Goal: Check status

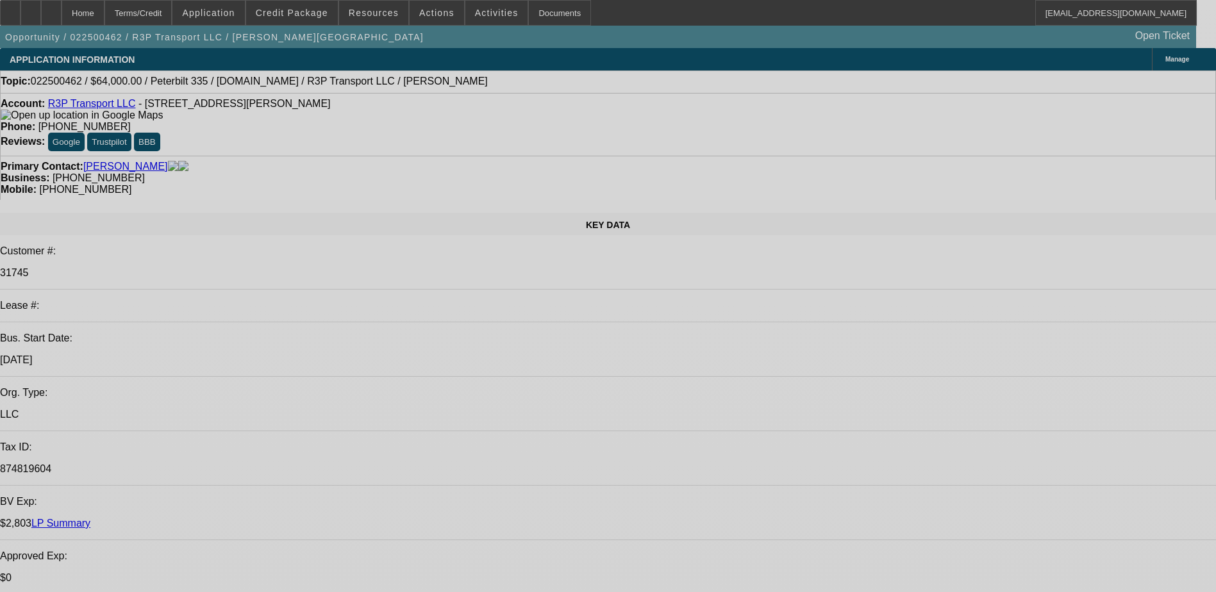
select select "0"
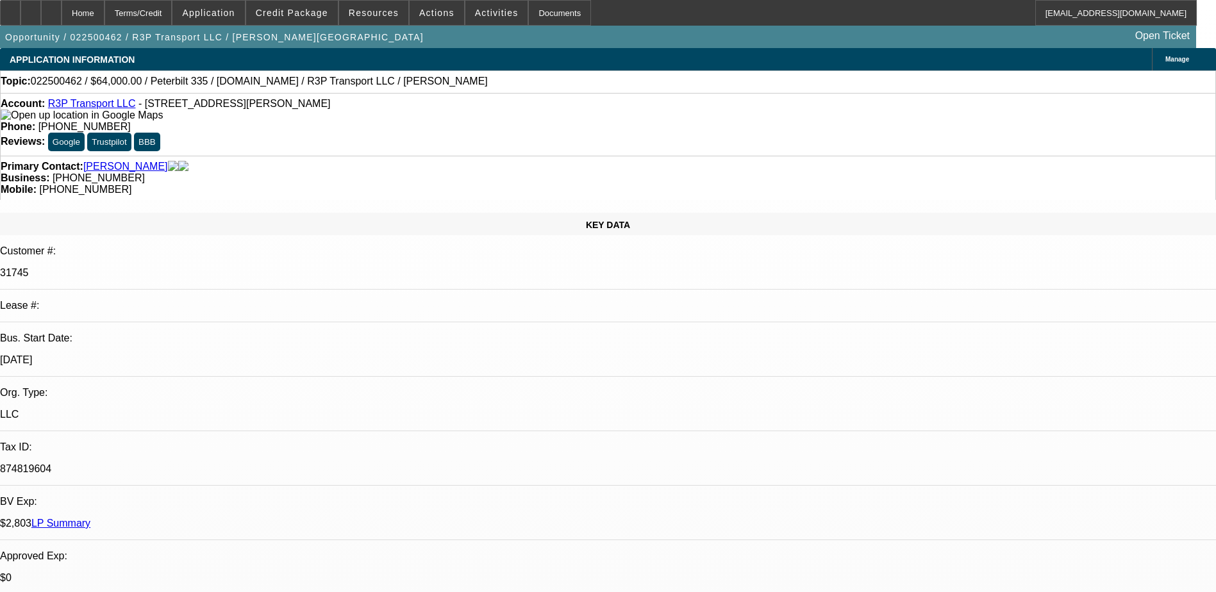
select select "0"
select select "0.1"
select select "0"
select select "0.1"
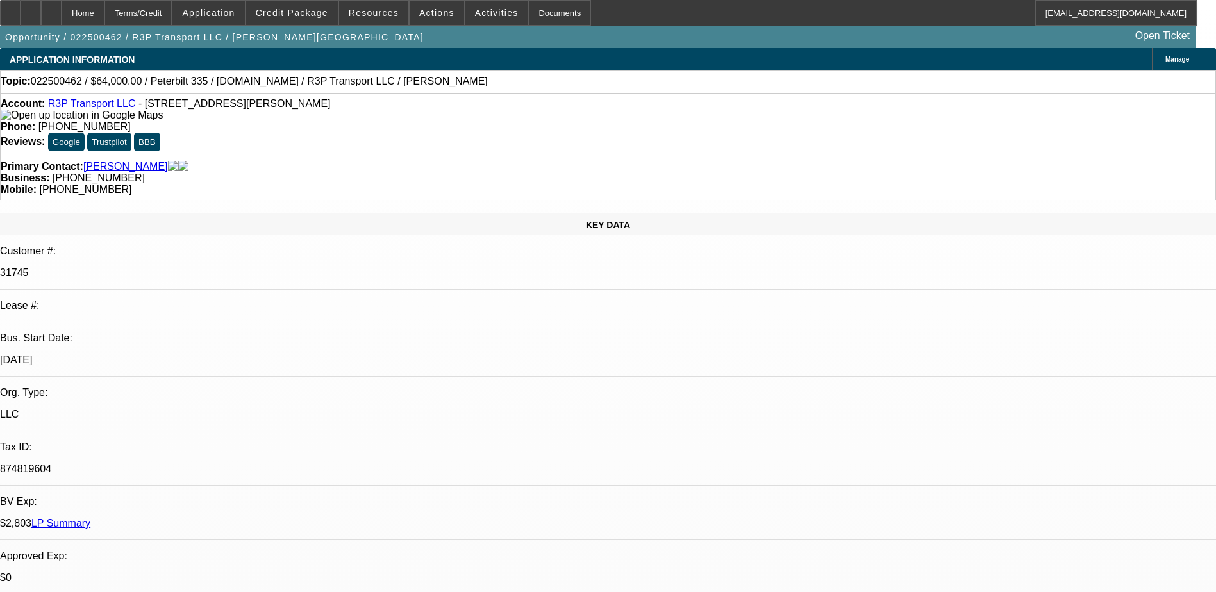
select select "0"
select select "0.1"
select select "0"
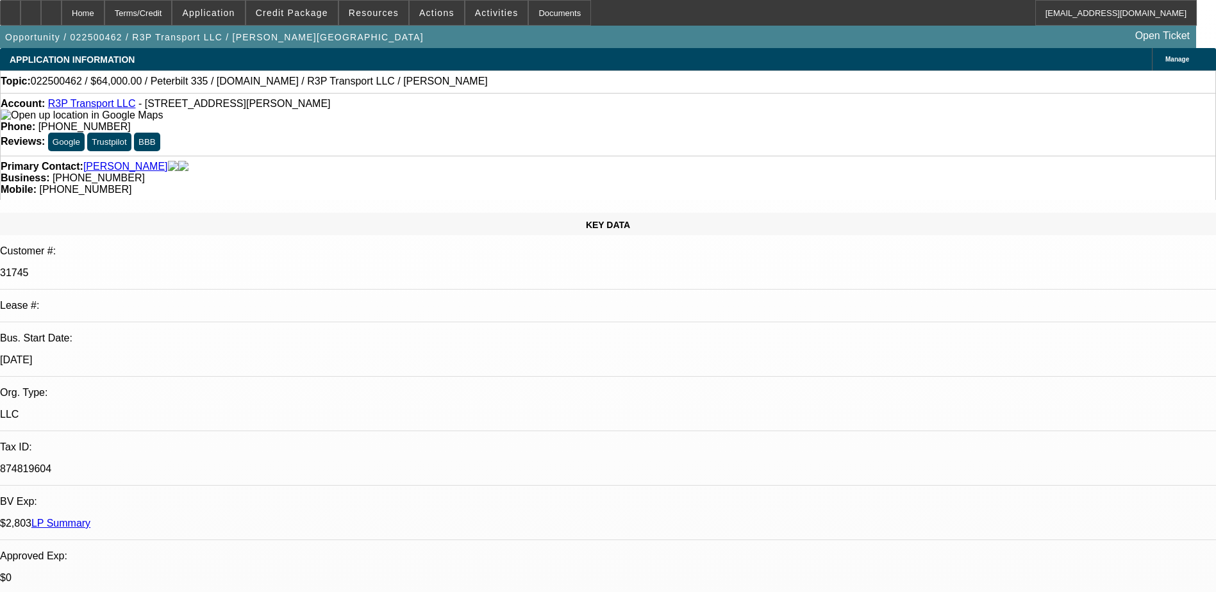
select select "0.1"
select select "1"
select select "4"
select select "1"
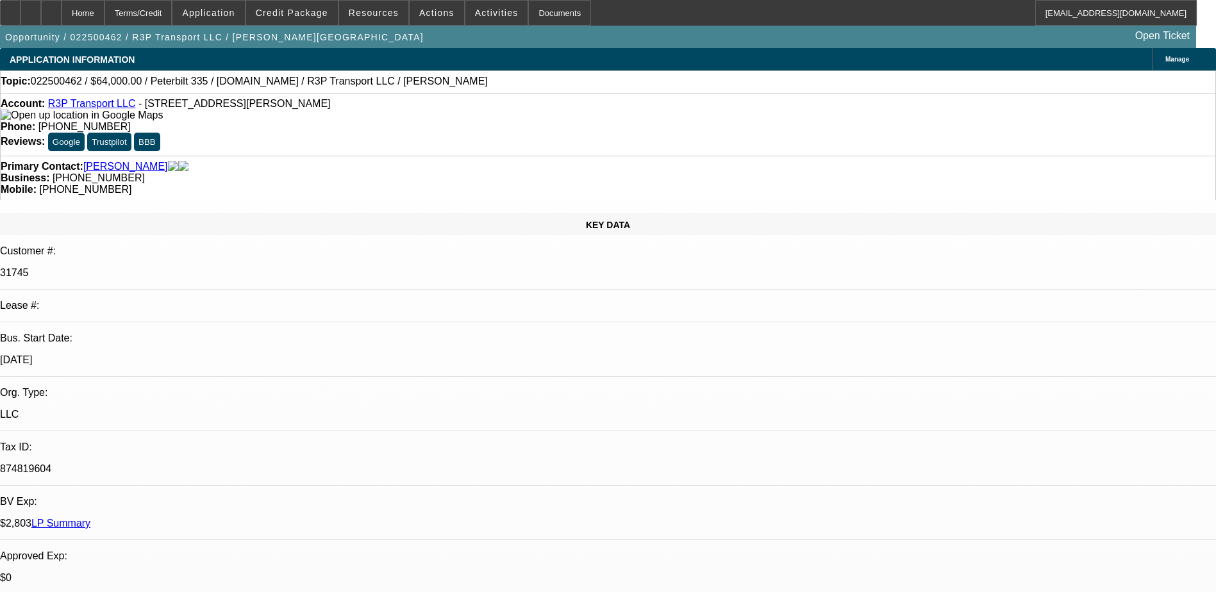
select select "1"
select select "4"
select select "1"
select select "4"
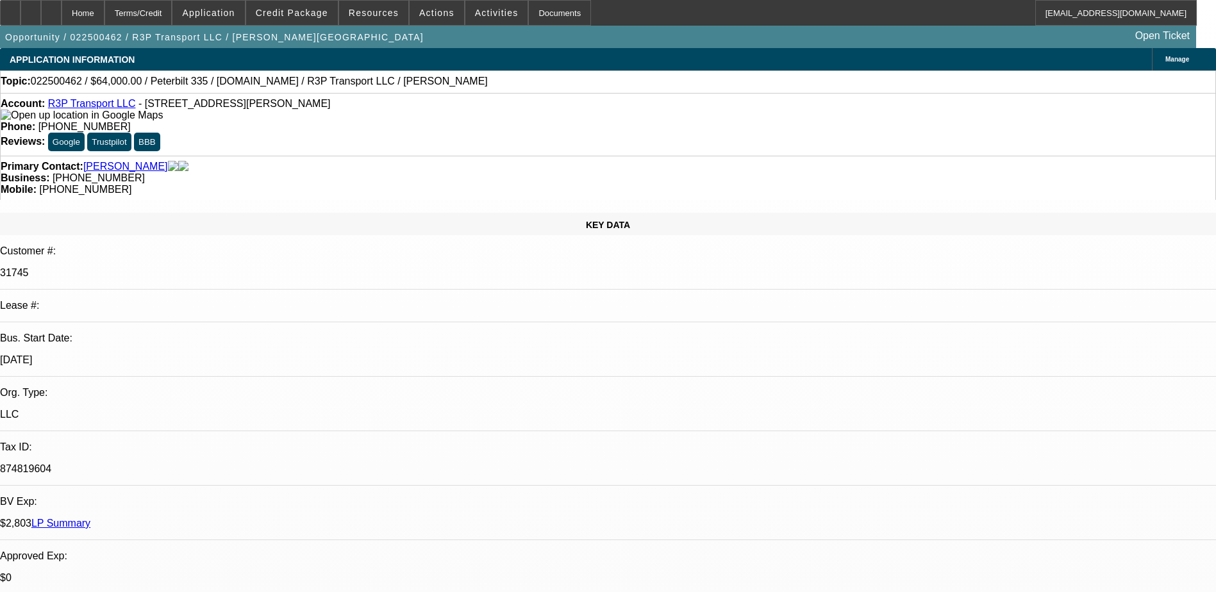
select select "1"
select select "3"
select select "4"
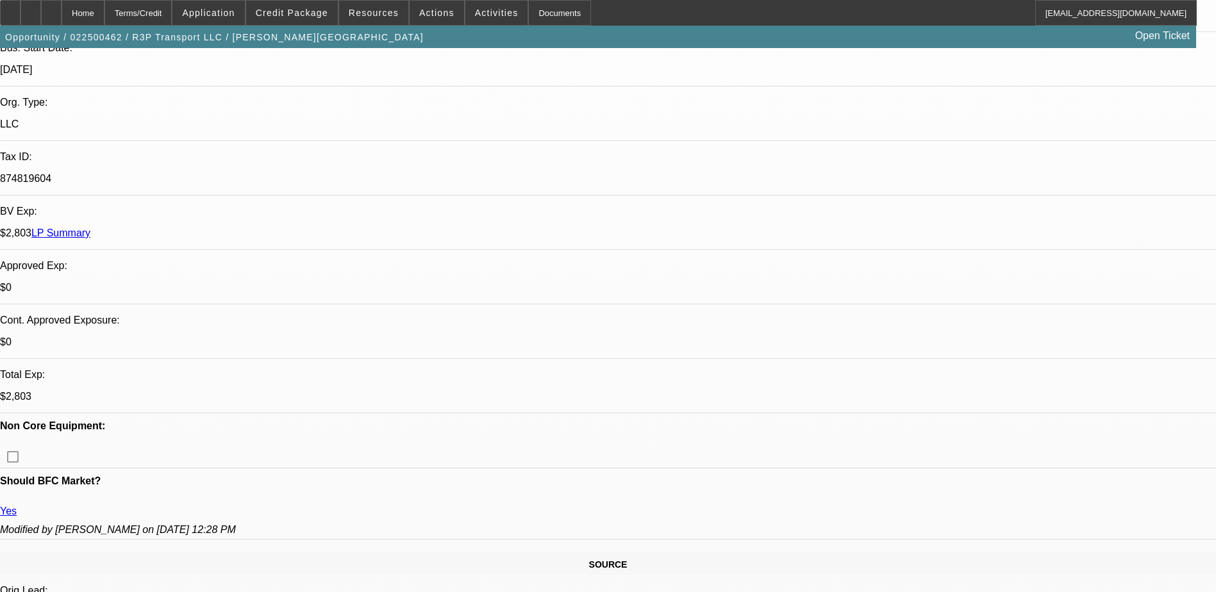
scroll to position [321, 0]
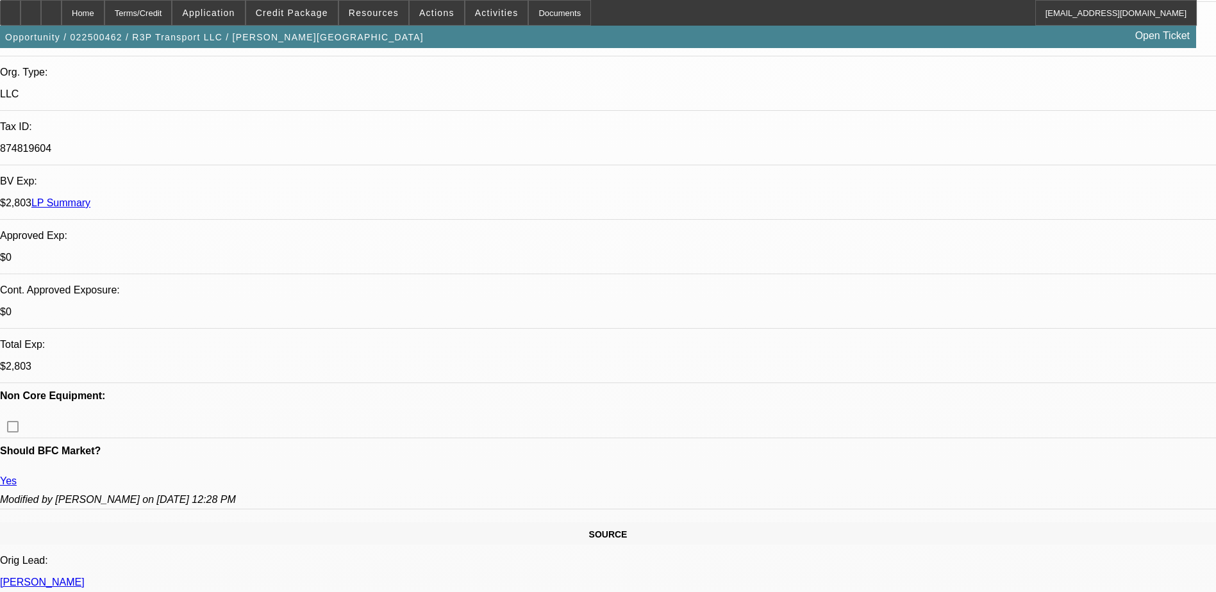
click at [299, 19] on span at bounding box center [292, 12] width 92 height 31
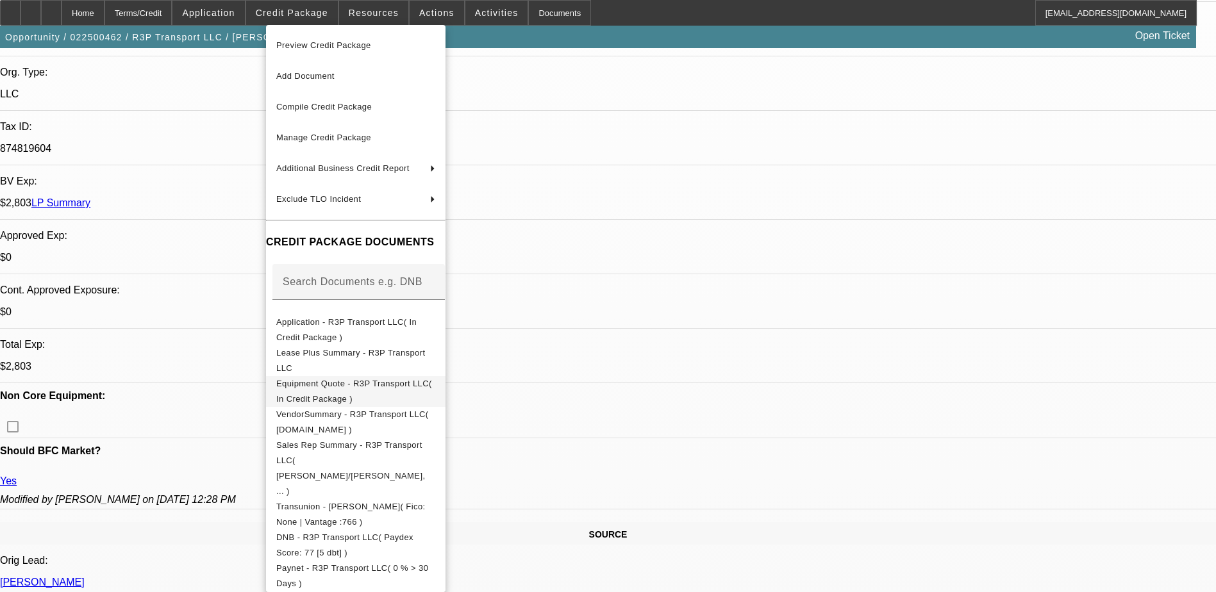
click at [435, 380] on span "Equipment Quote - R3P Transport LLC( In Credit Package )" at bounding box center [355, 391] width 159 height 31
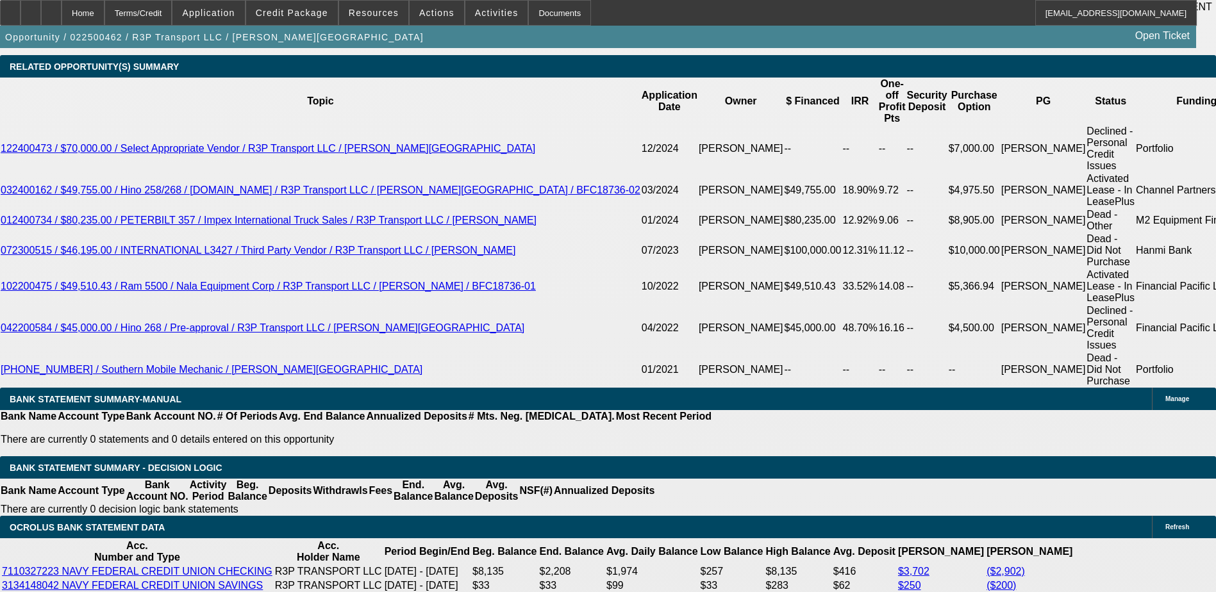
scroll to position [64, 0]
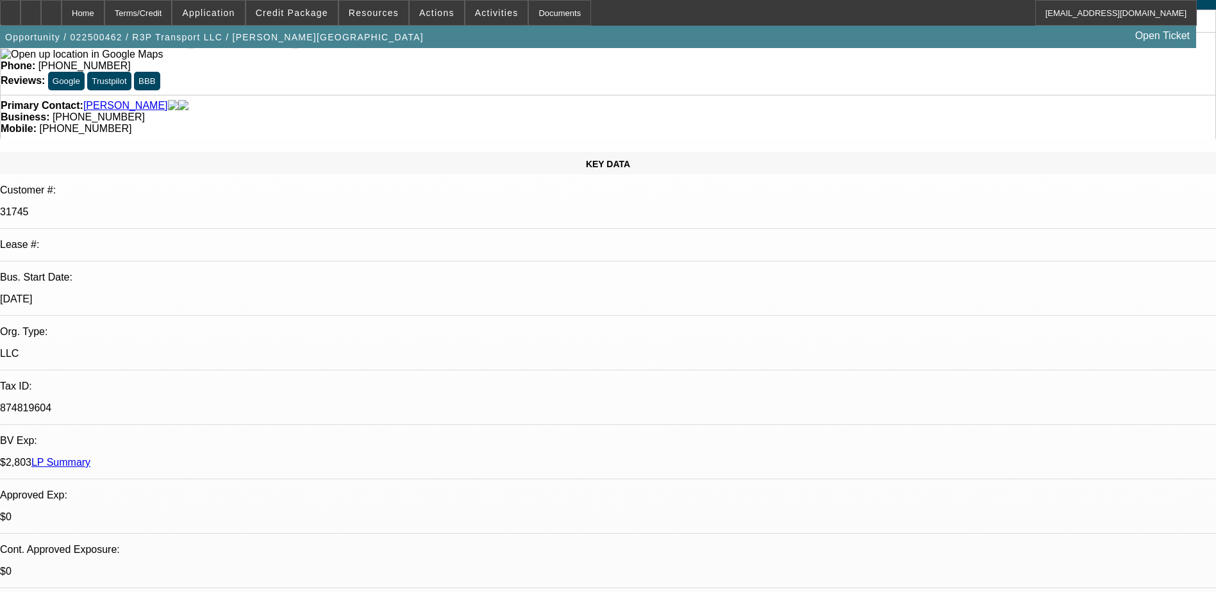
scroll to position [0, 0]
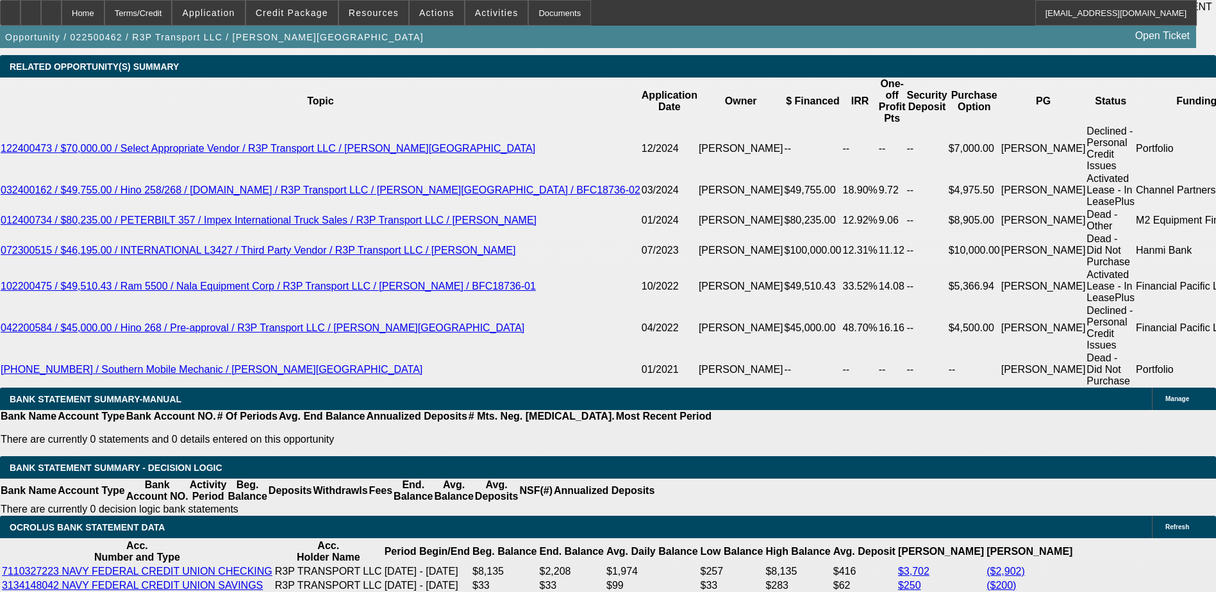
scroll to position [2308, 0]
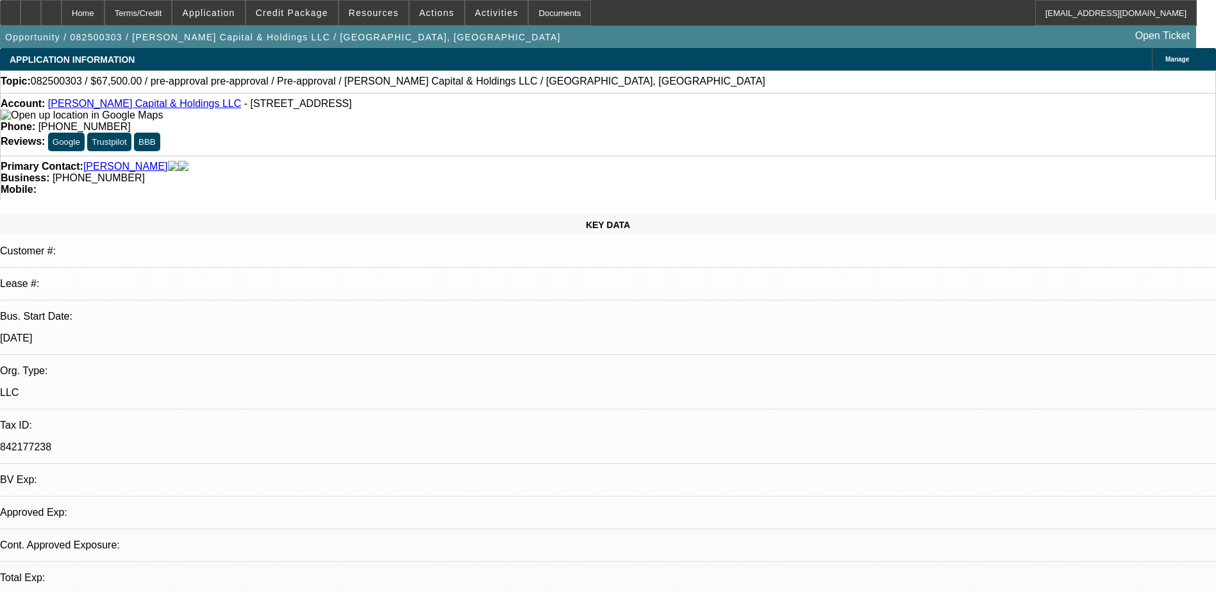
select select "0.1"
select select "2"
select select "0.1"
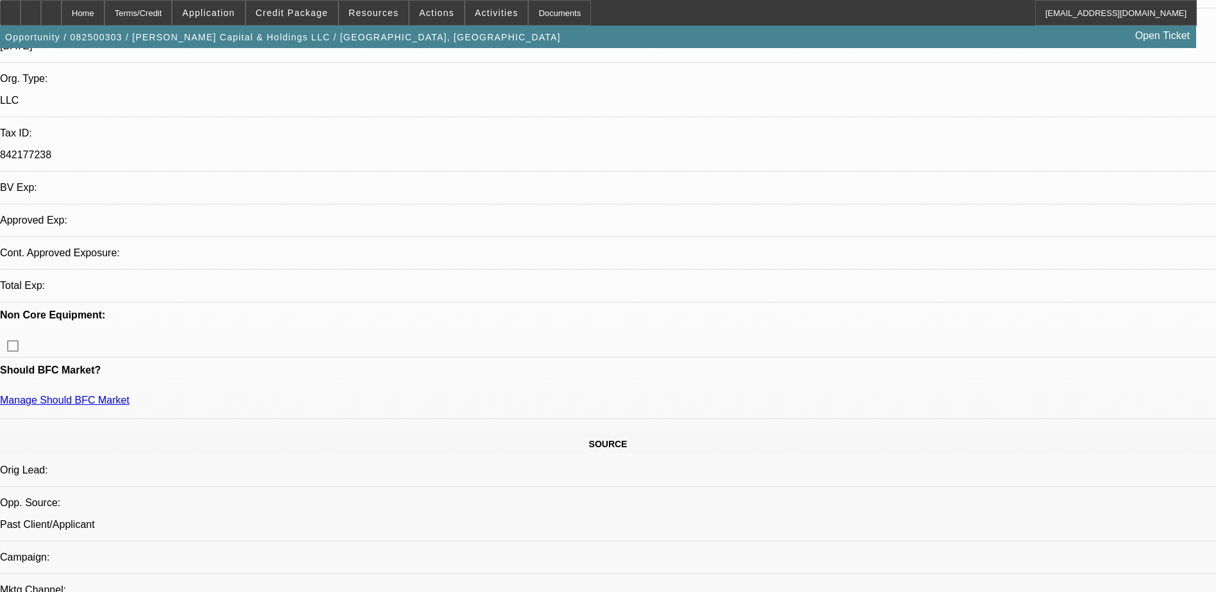
select select "1"
select select "2"
select select "4"
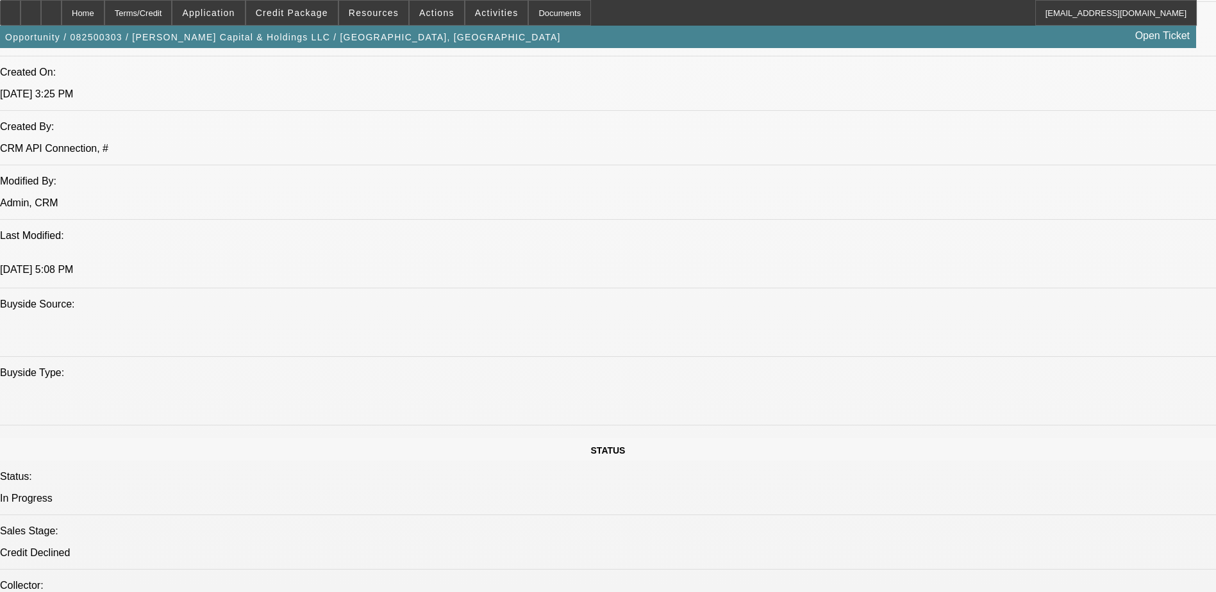
scroll to position [1149, 0]
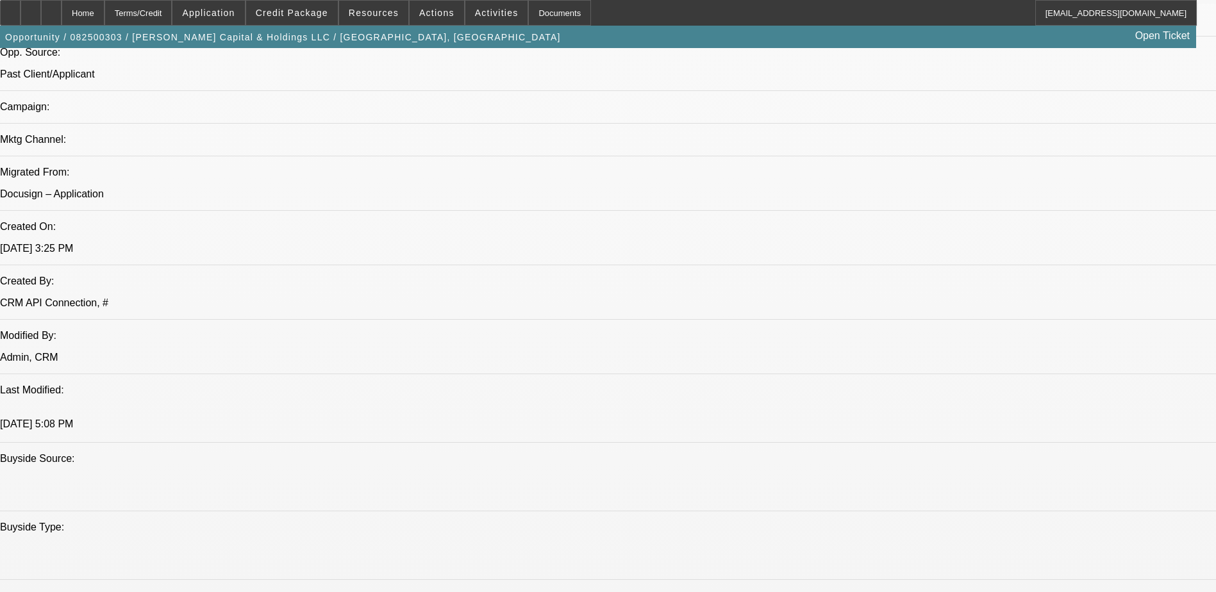
scroll to position [892, 0]
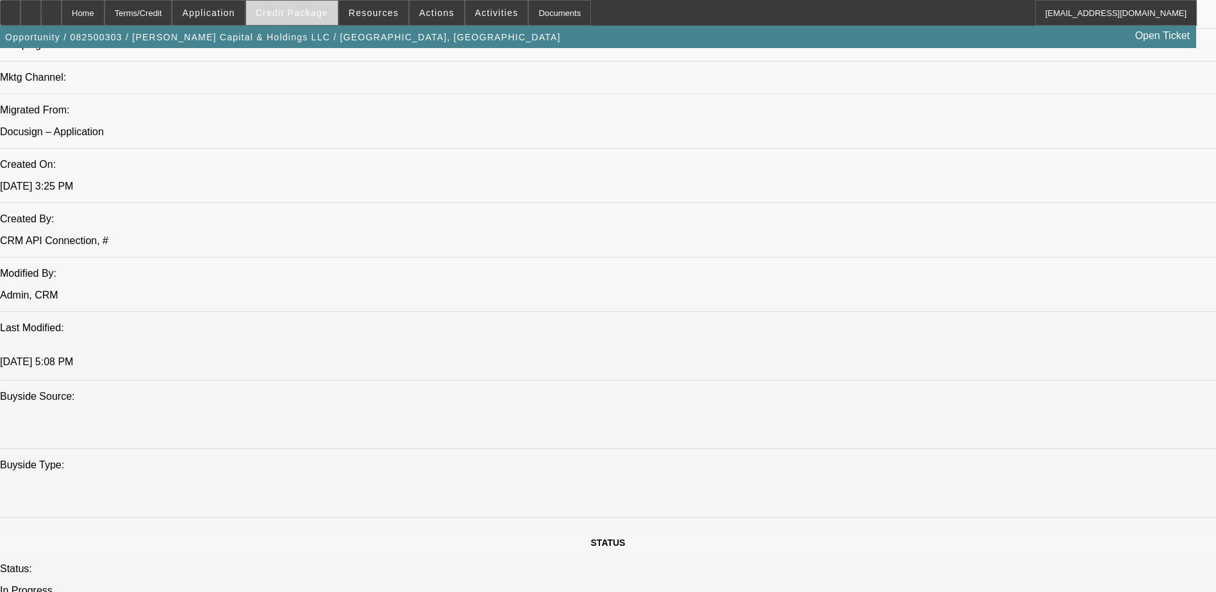
click at [333, 14] on span at bounding box center [292, 12] width 92 height 31
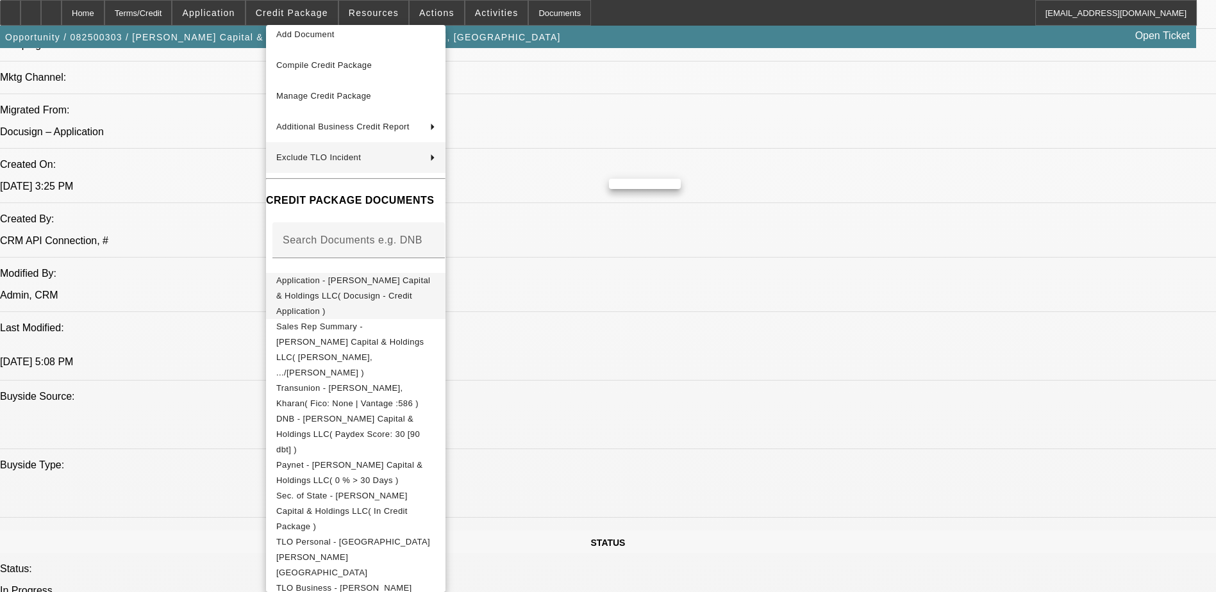
scroll to position [81, 0]
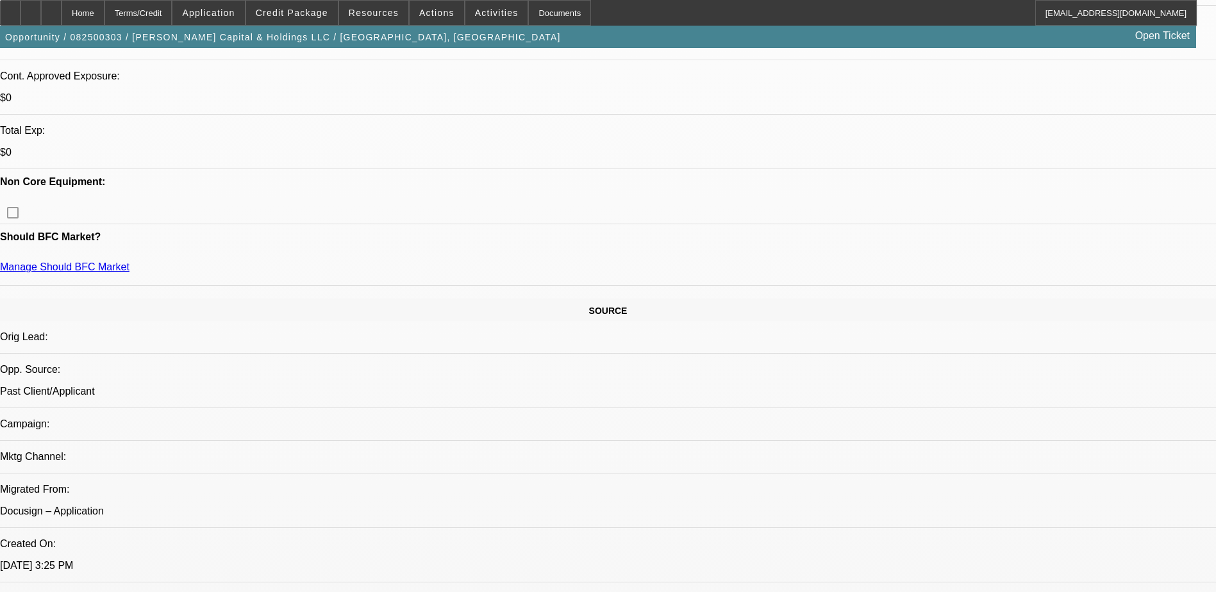
scroll to position [962, 0]
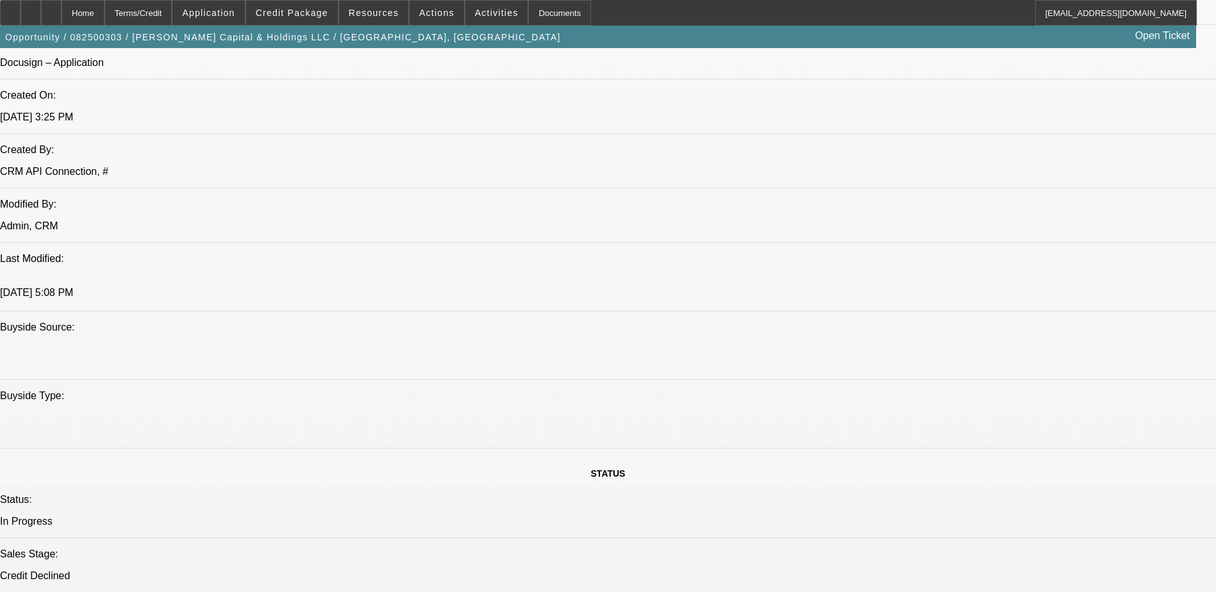
drag, startPoint x: 1130, startPoint y: 430, endPoint x: 1065, endPoint y: 414, distance: 67.5
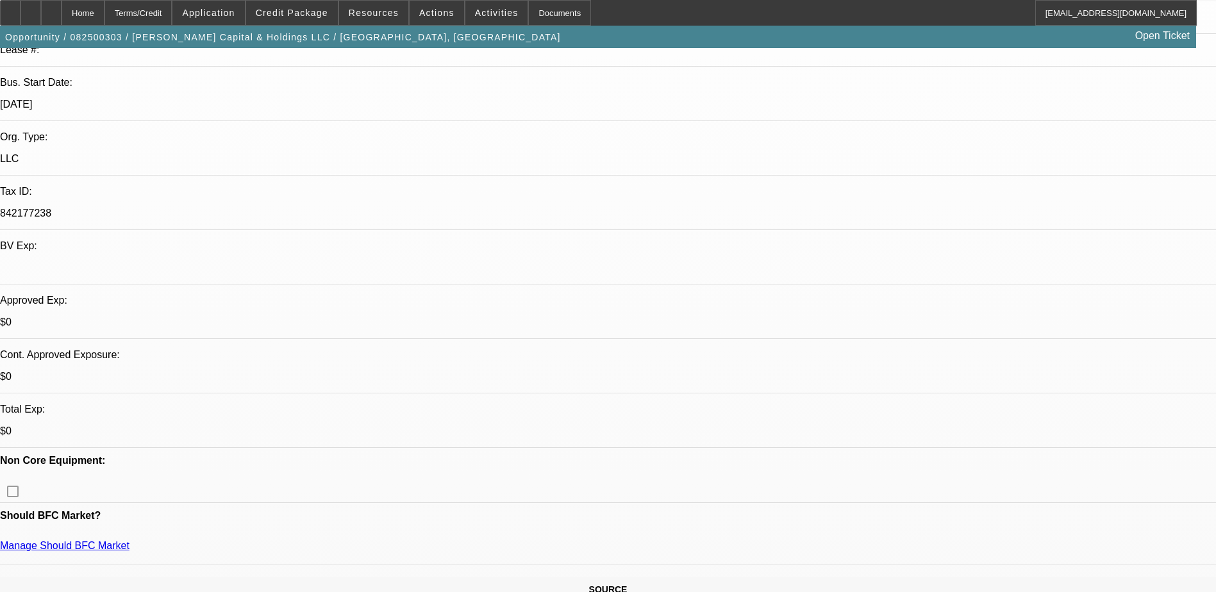
scroll to position [256, 0]
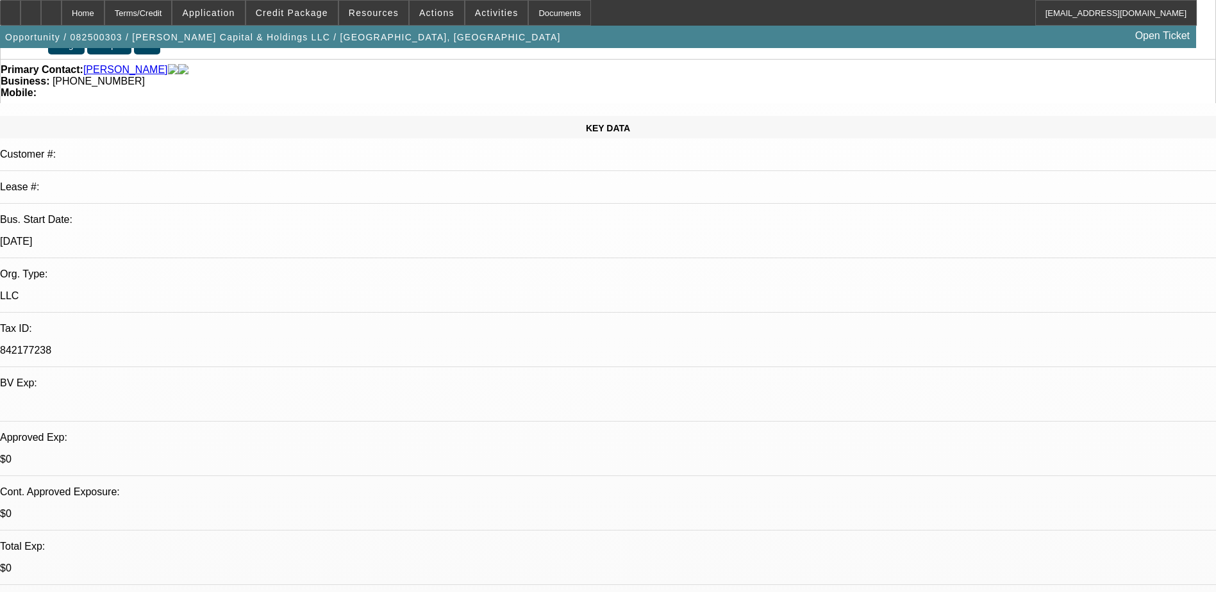
scroll to position [0, 0]
